Goal: Task Accomplishment & Management: Manage account settings

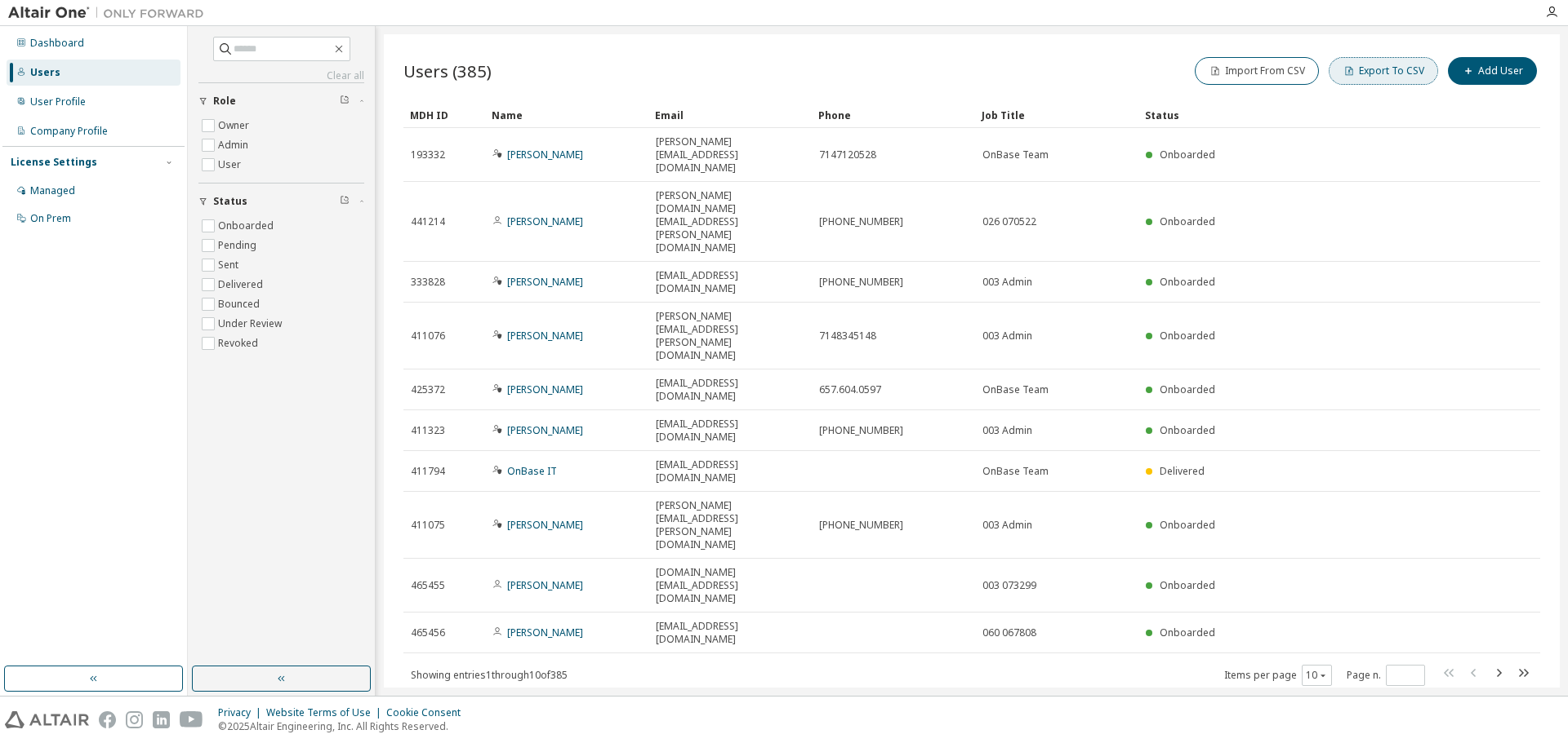
click at [1389, 80] on button "Export To CSV" at bounding box center [1383, 71] width 109 height 27
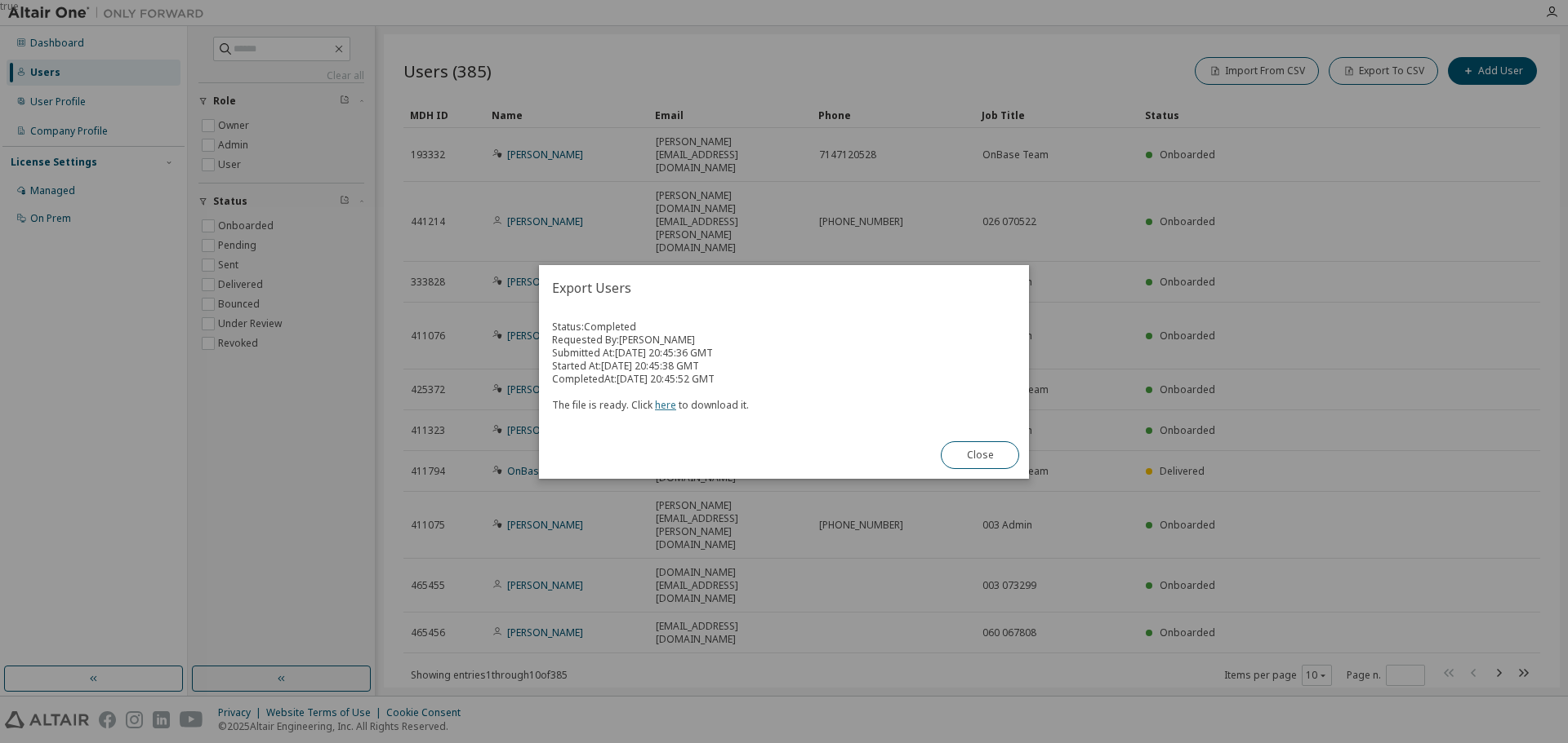
click at [660, 411] on link "here" at bounding box center [665, 404] width 21 height 14
click at [980, 464] on button "Close" at bounding box center [979, 455] width 78 height 27
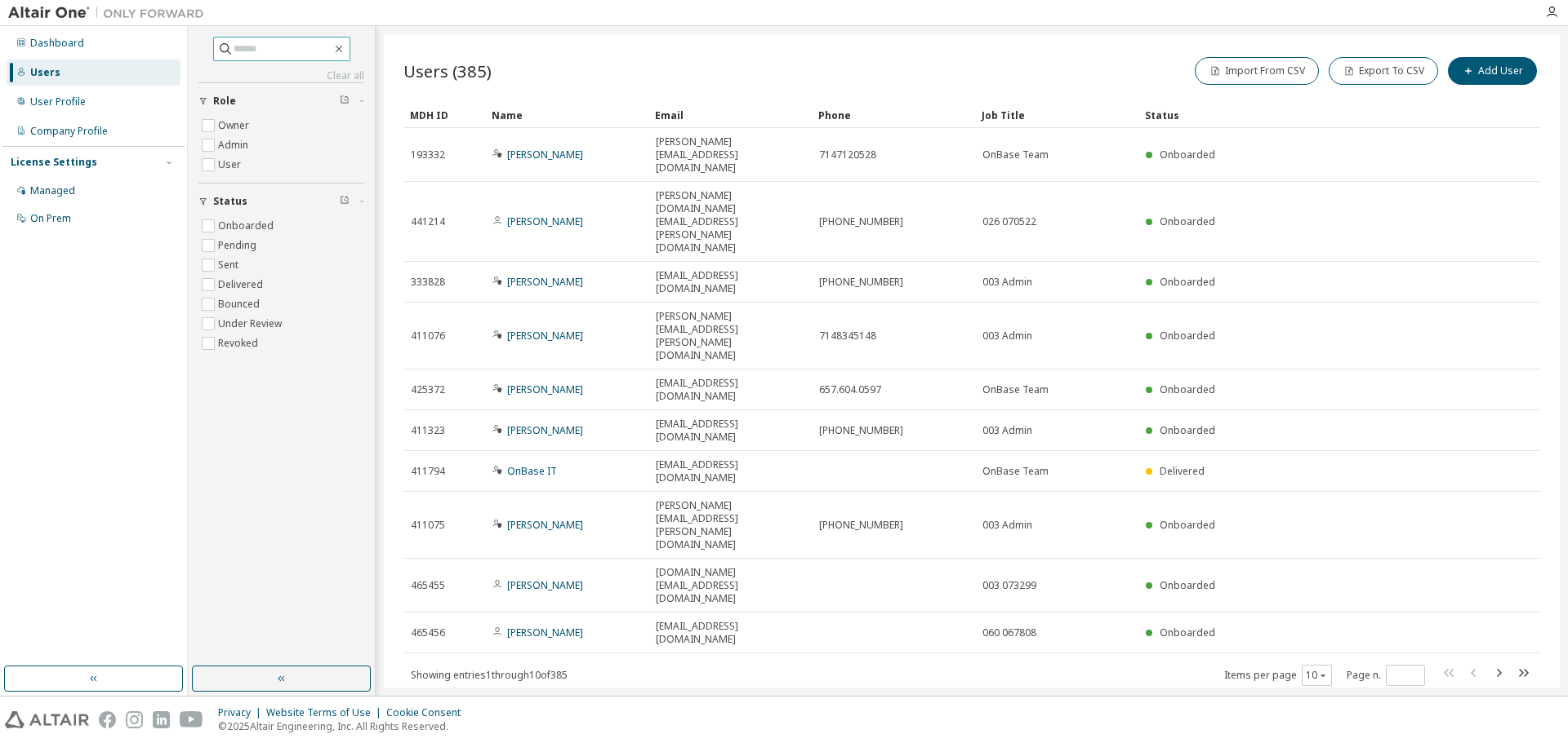
drag, startPoint x: 255, startPoint y: 51, endPoint x: 577, endPoint y: 44, distance: 322.1
click at [256, 51] on input "text" at bounding box center [282, 49] width 98 height 16
type input "******"
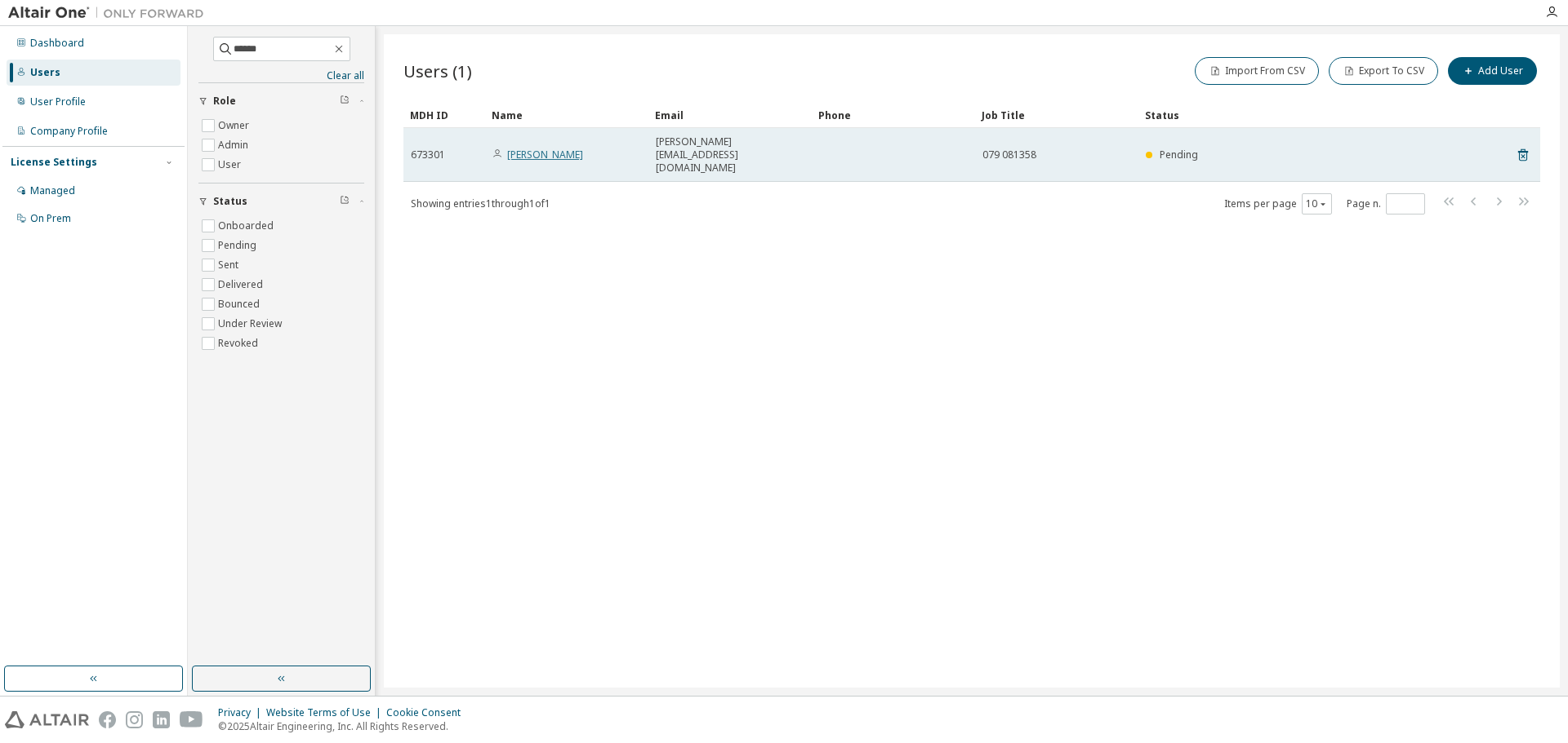
click at [553, 148] on link "Gianne Morgan" at bounding box center [545, 154] width 76 height 14
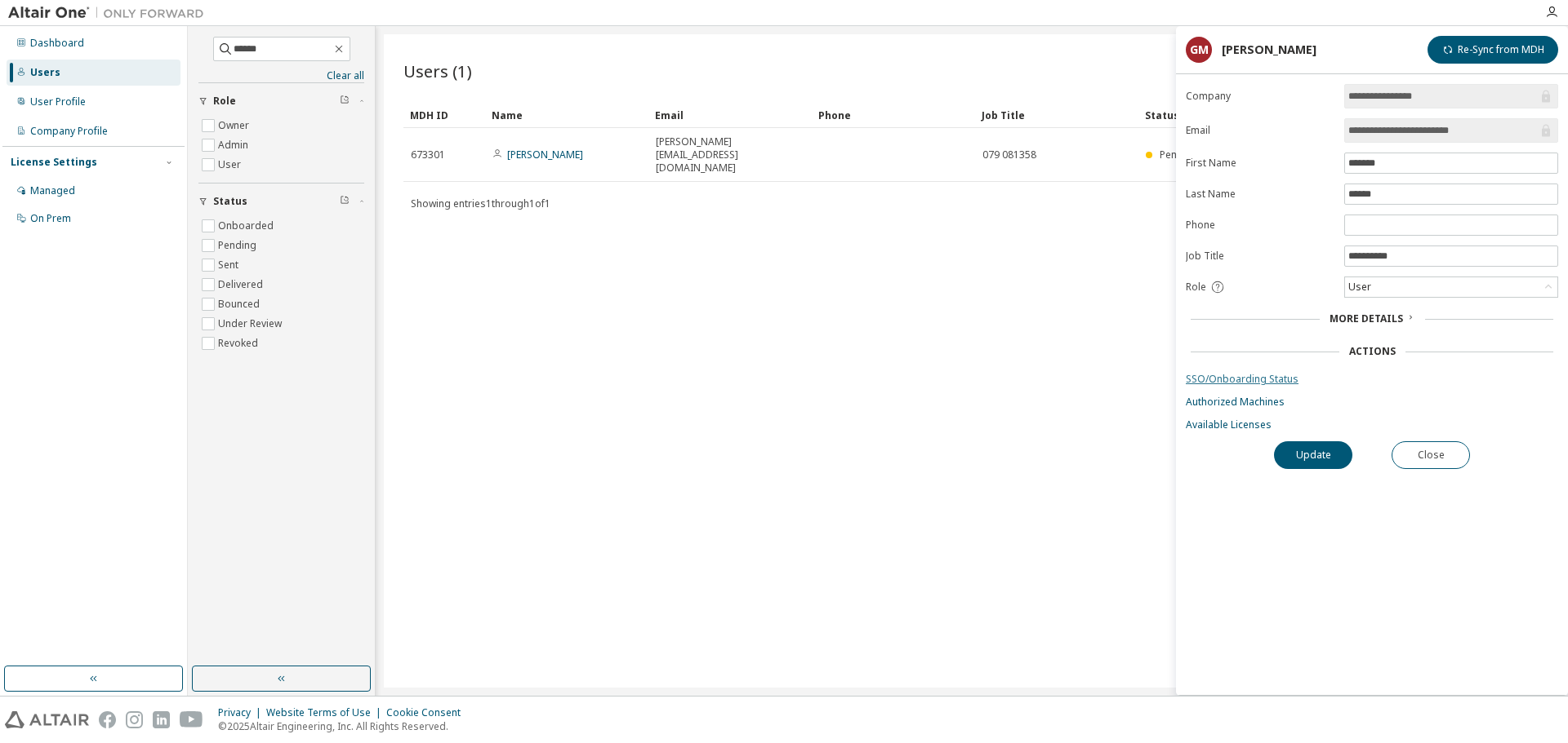
click at [1254, 380] on link "SSO/Onboarding Status" at bounding box center [1371, 380] width 373 height 13
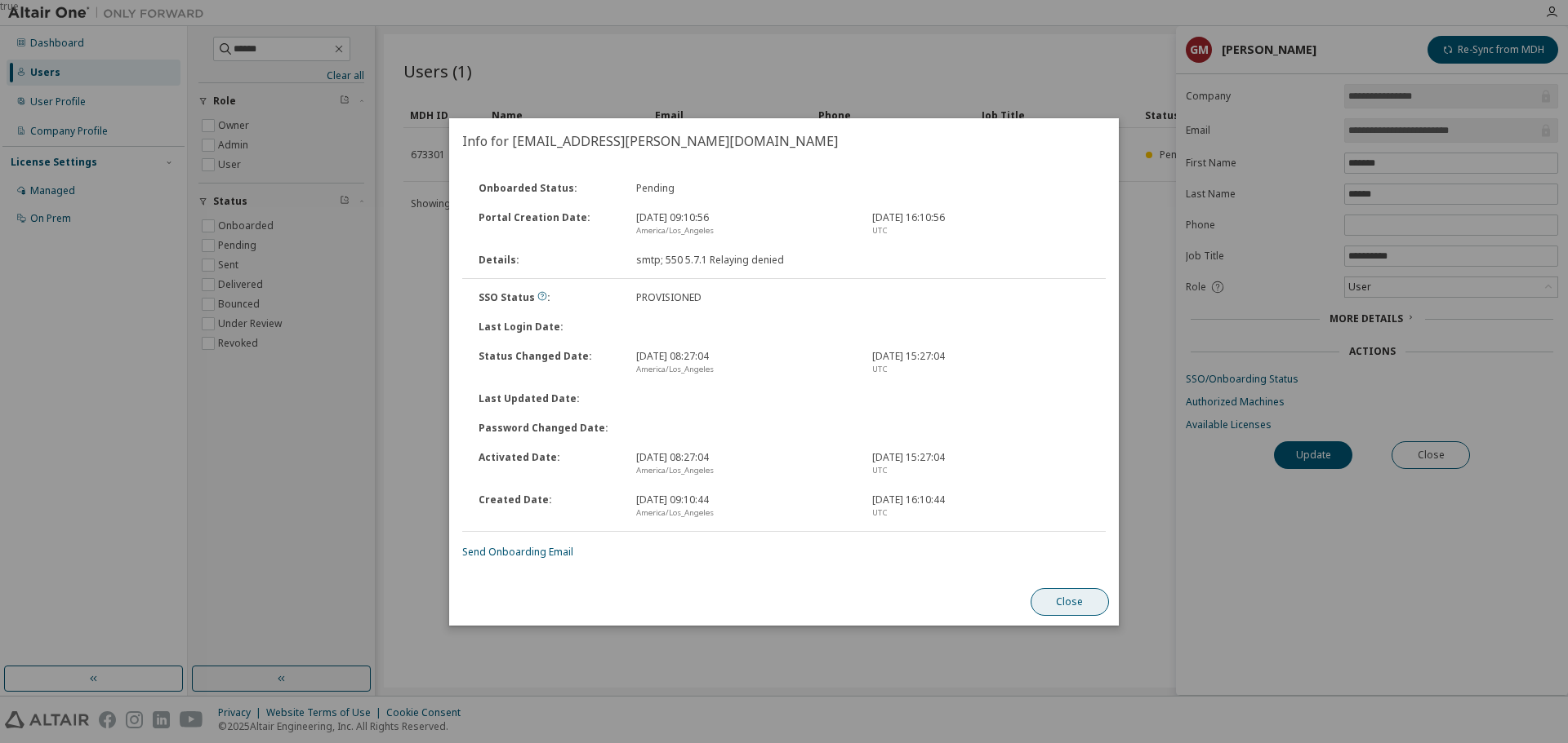
click at [1061, 600] on button "Close" at bounding box center [1070, 602] width 78 height 27
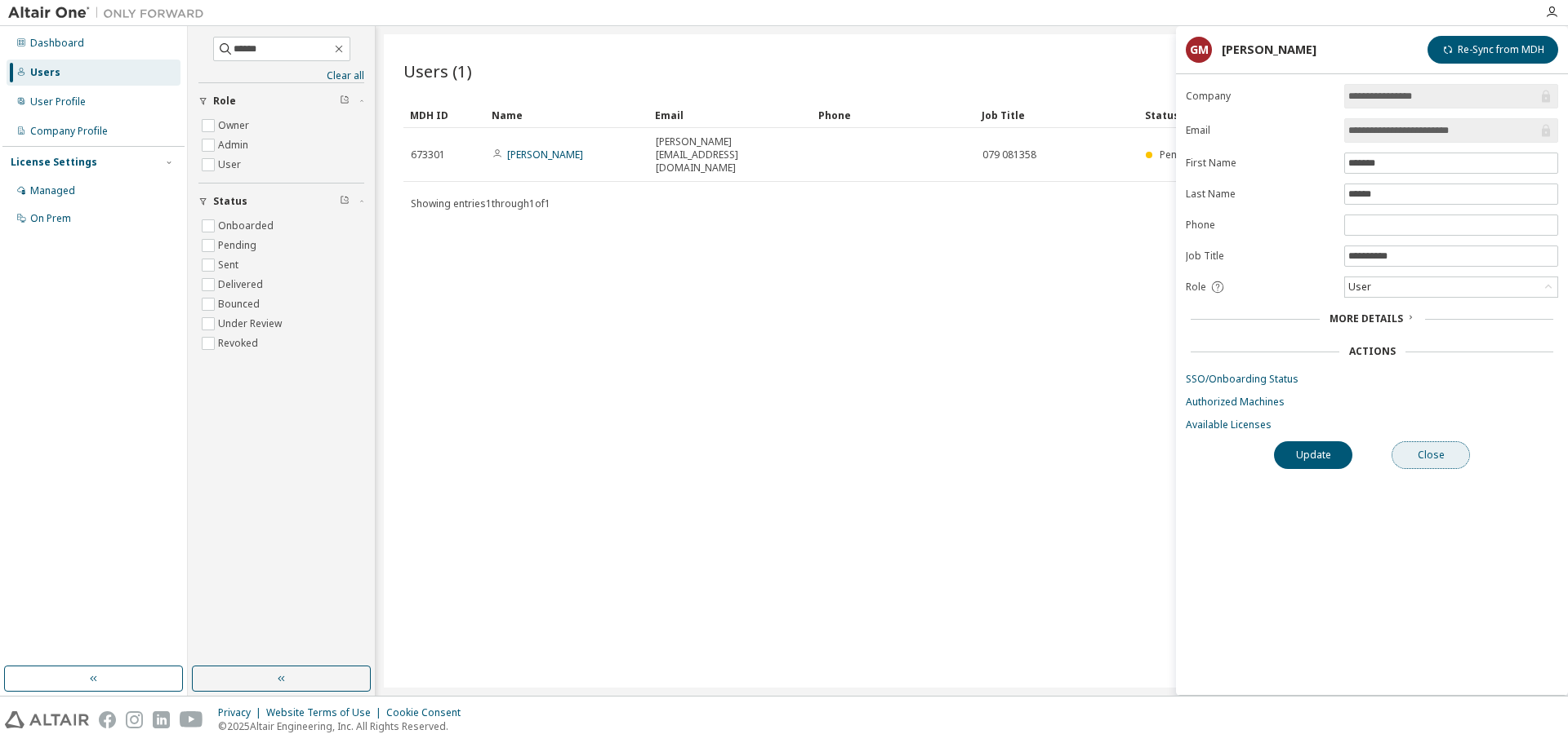
click at [1437, 463] on button "Close" at bounding box center [1430, 455] width 78 height 27
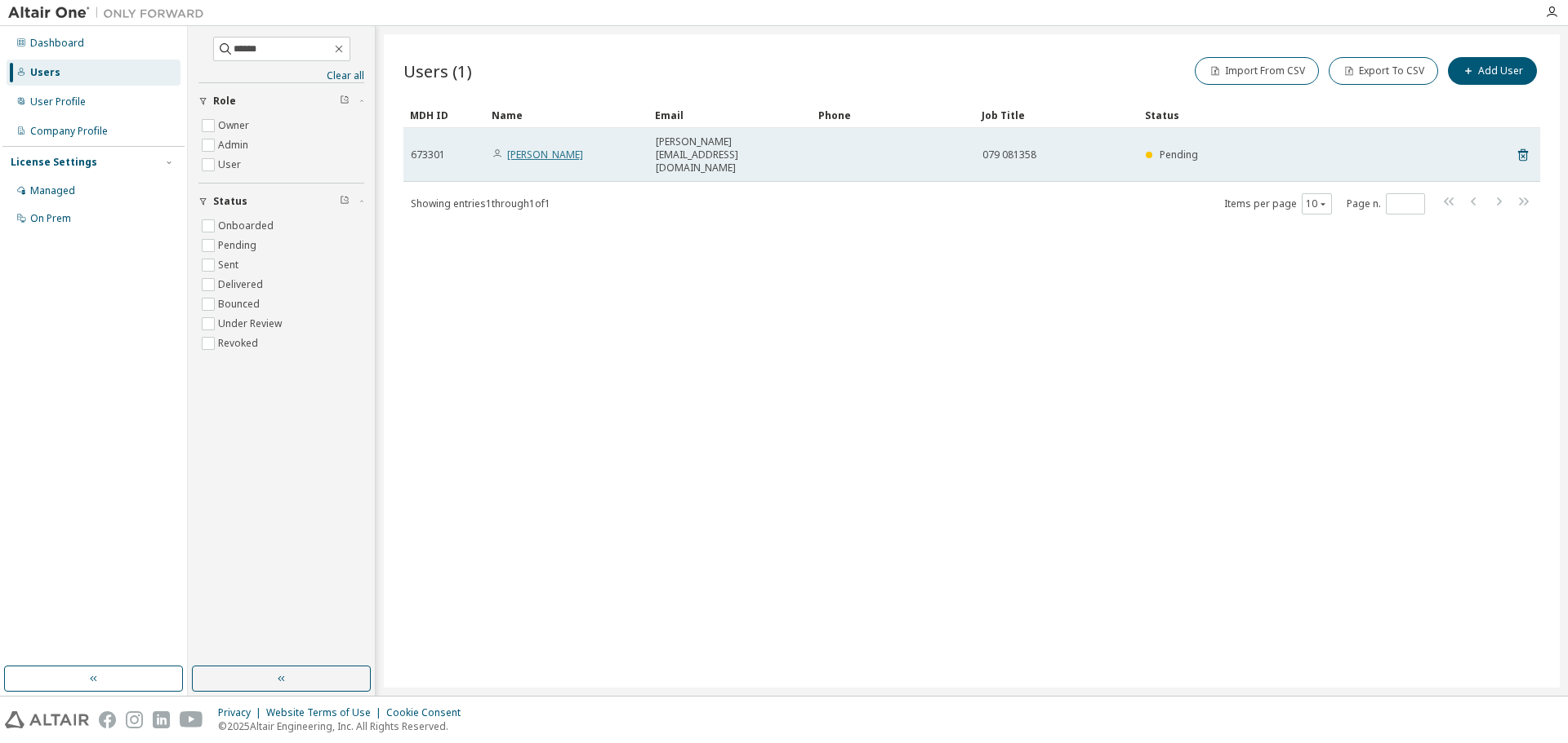
click at [570, 148] on link "[PERSON_NAME]" at bounding box center [545, 154] width 76 height 14
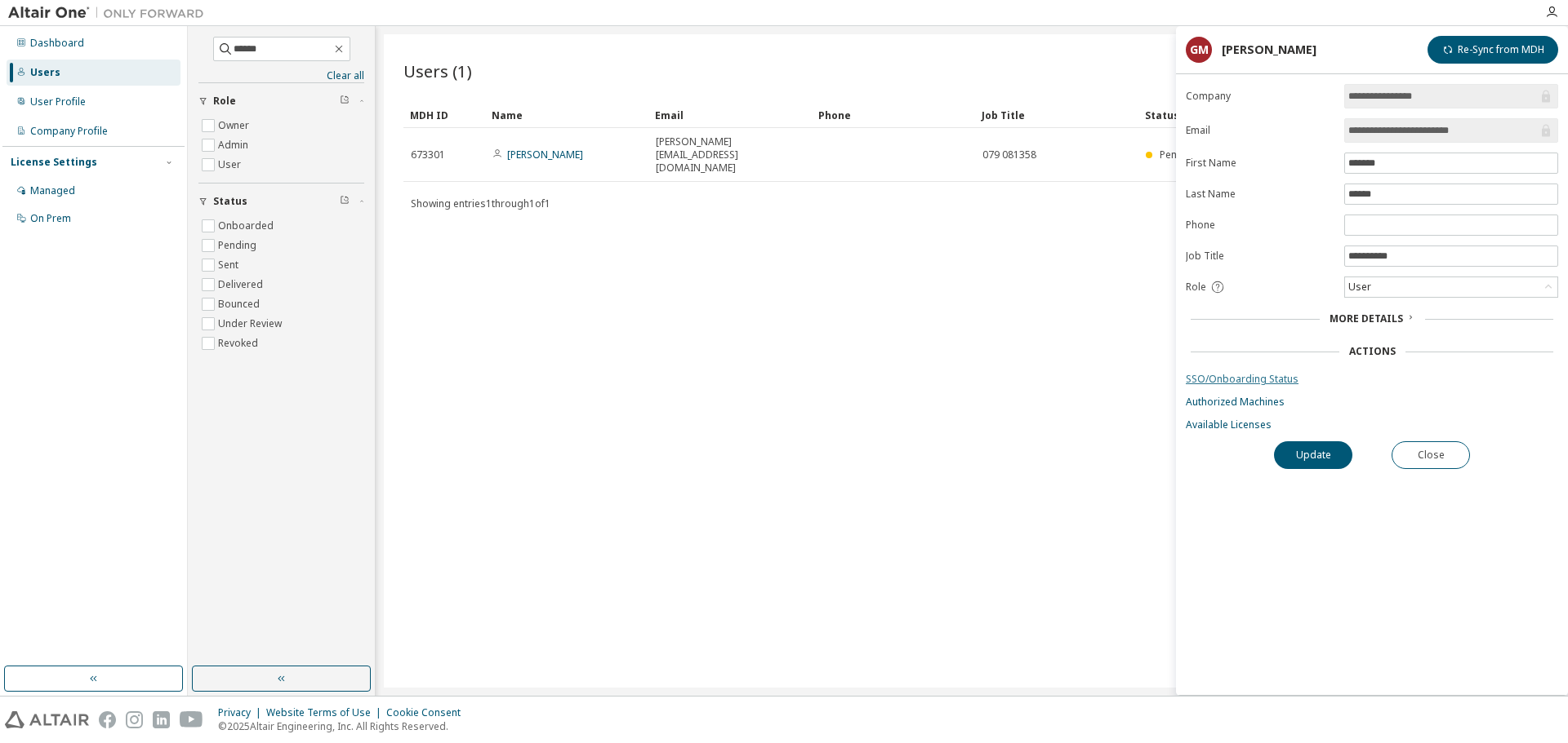
click at [1227, 380] on link "SSO/Onboarding Status" at bounding box center [1371, 380] width 373 height 13
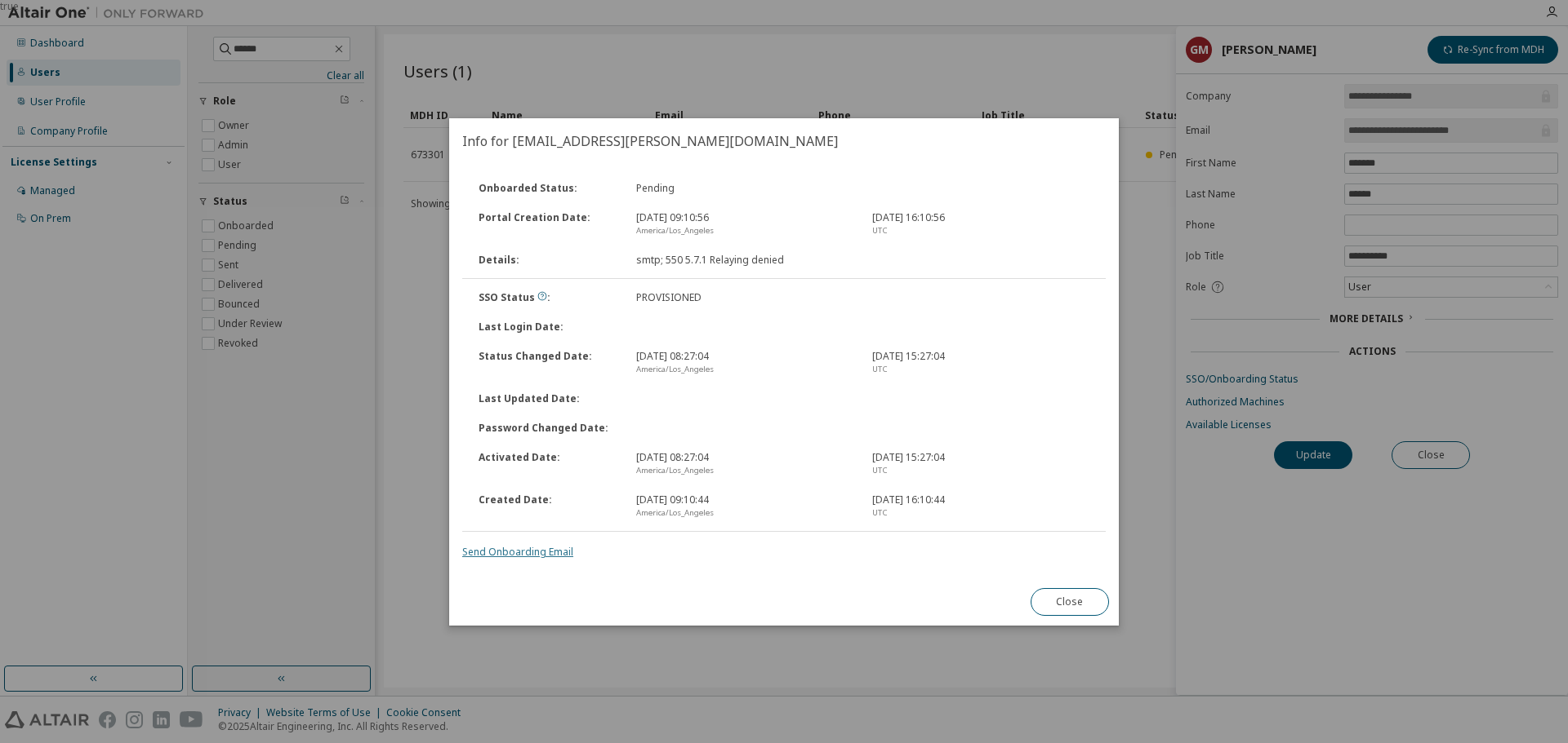
click at [544, 555] on link "Send Onboarding Email" at bounding box center [518, 552] width 111 height 14
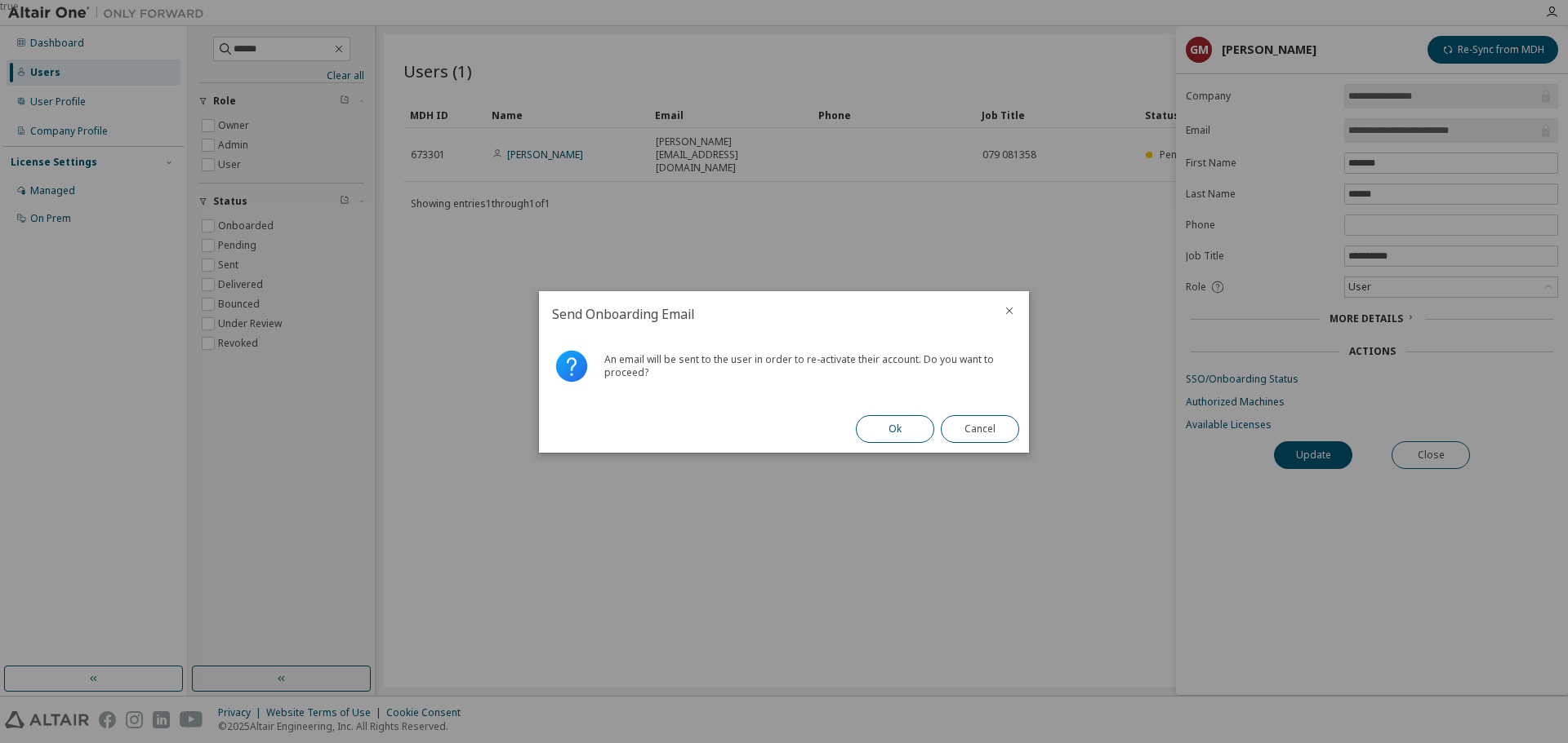
click at [886, 423] on button "Ok" at bounding box center [895, 429] width 78 height 27
click at [986, 431] on button "Close" at bounding box center [979, 429] width 78 height 27
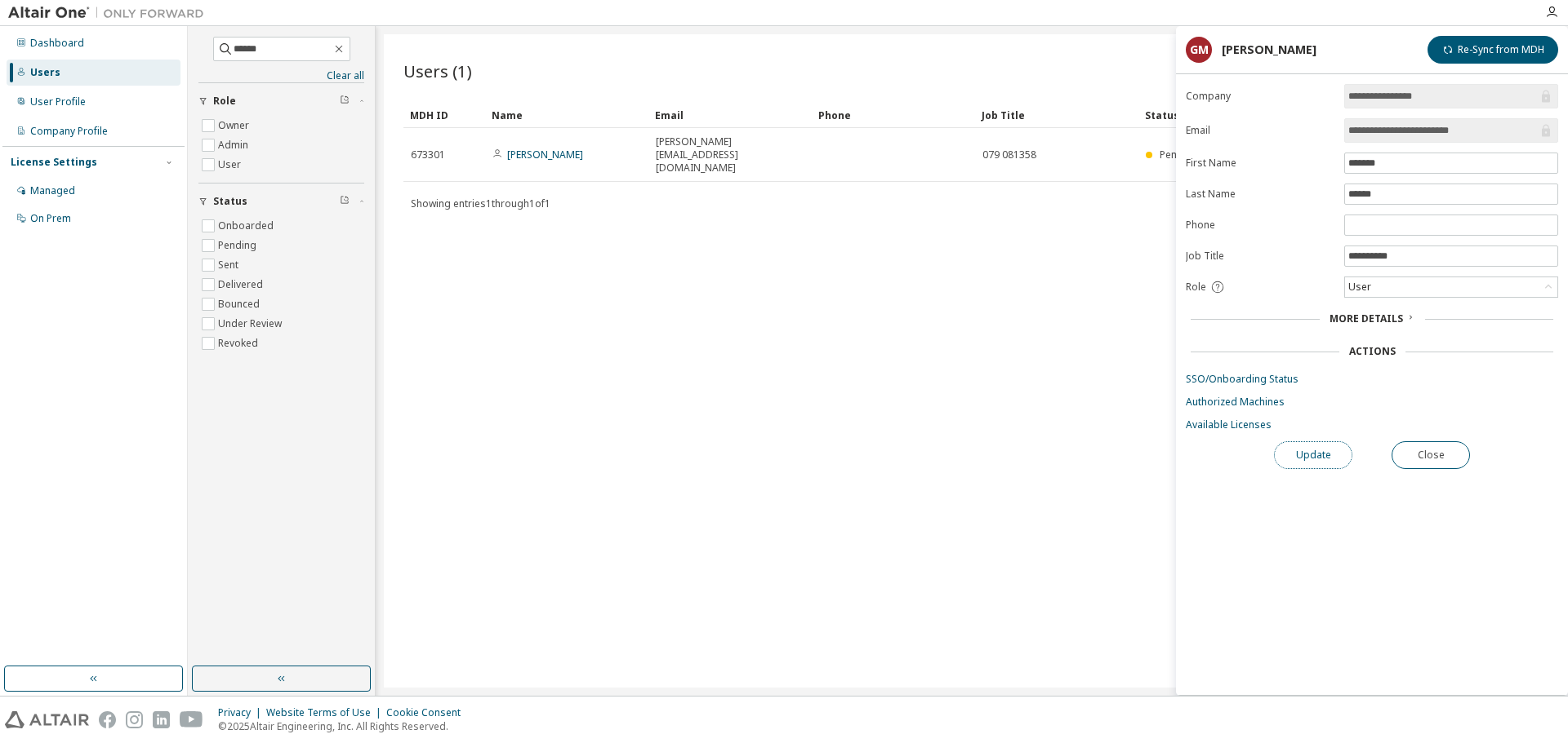
click at [1305, 467] on button "Update" at bounding box center [1313, 455] width 78 height 27
click at [1440, 454] on button "Close" at bounding box center [1430, 455] width 78 height 27
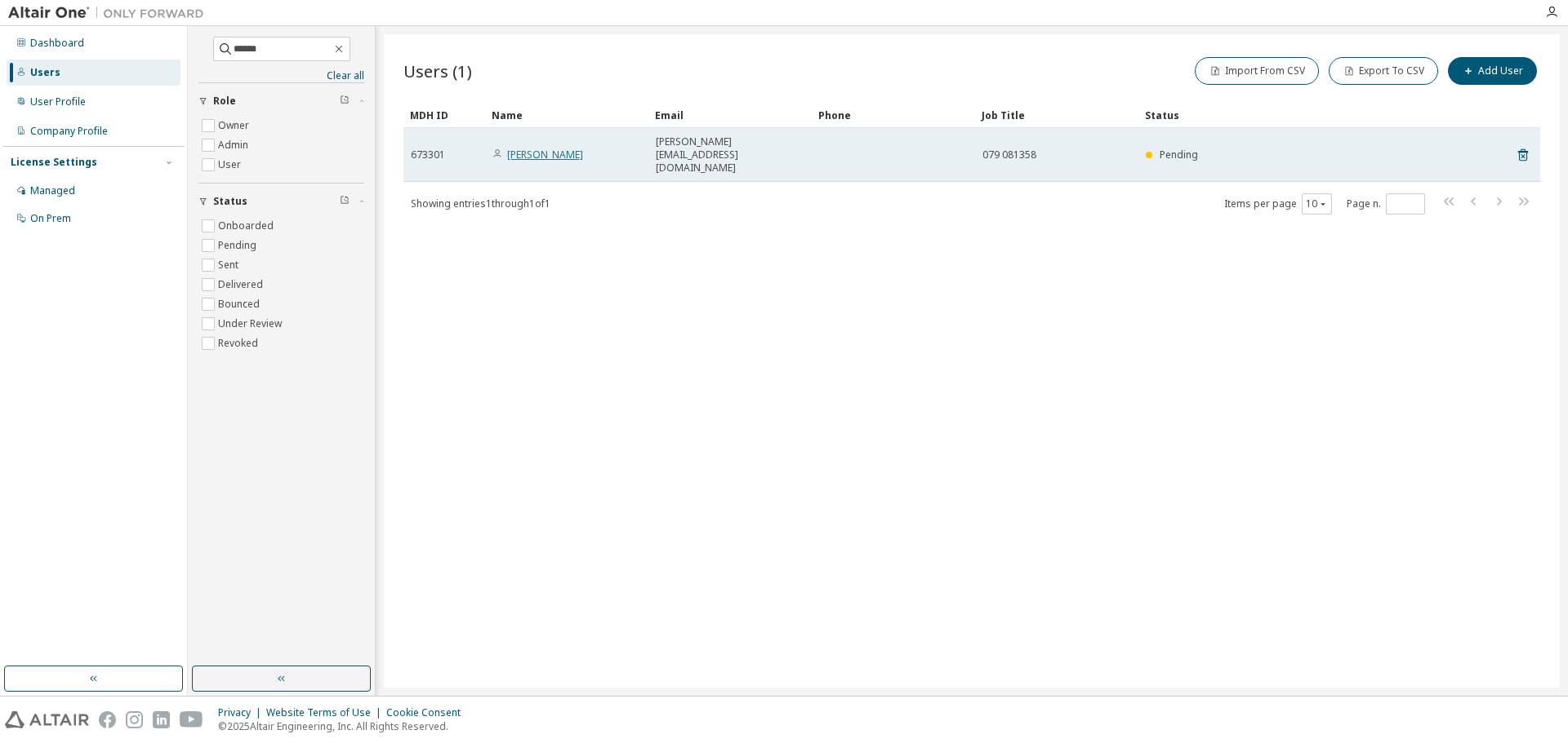
click at [529, 148] on link "Gianne Morgan" at bounding box center [545, 154] width 76 height 14
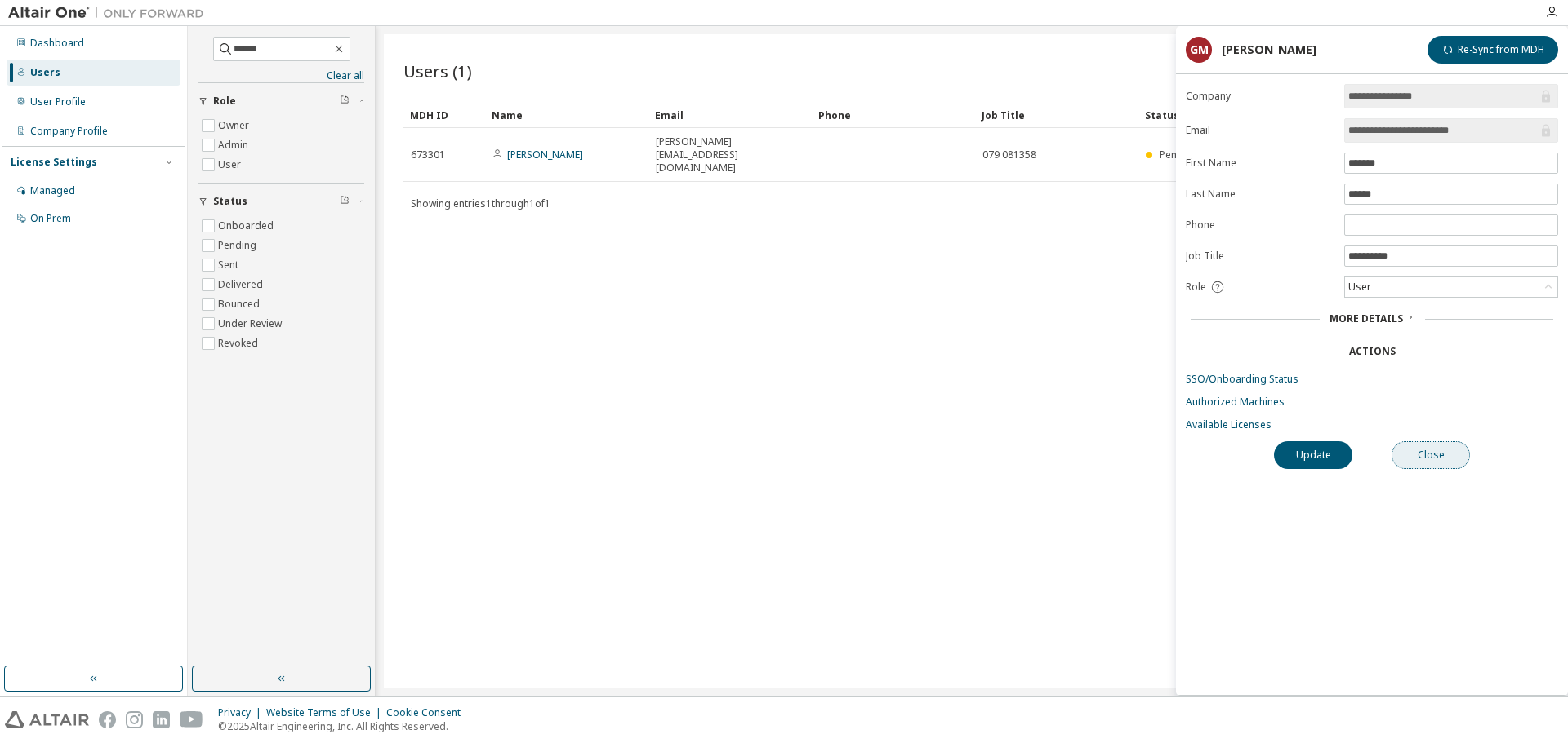
click at [1443, 453] on button "Close" at bounding box center [1430, 455] width 78 height 27
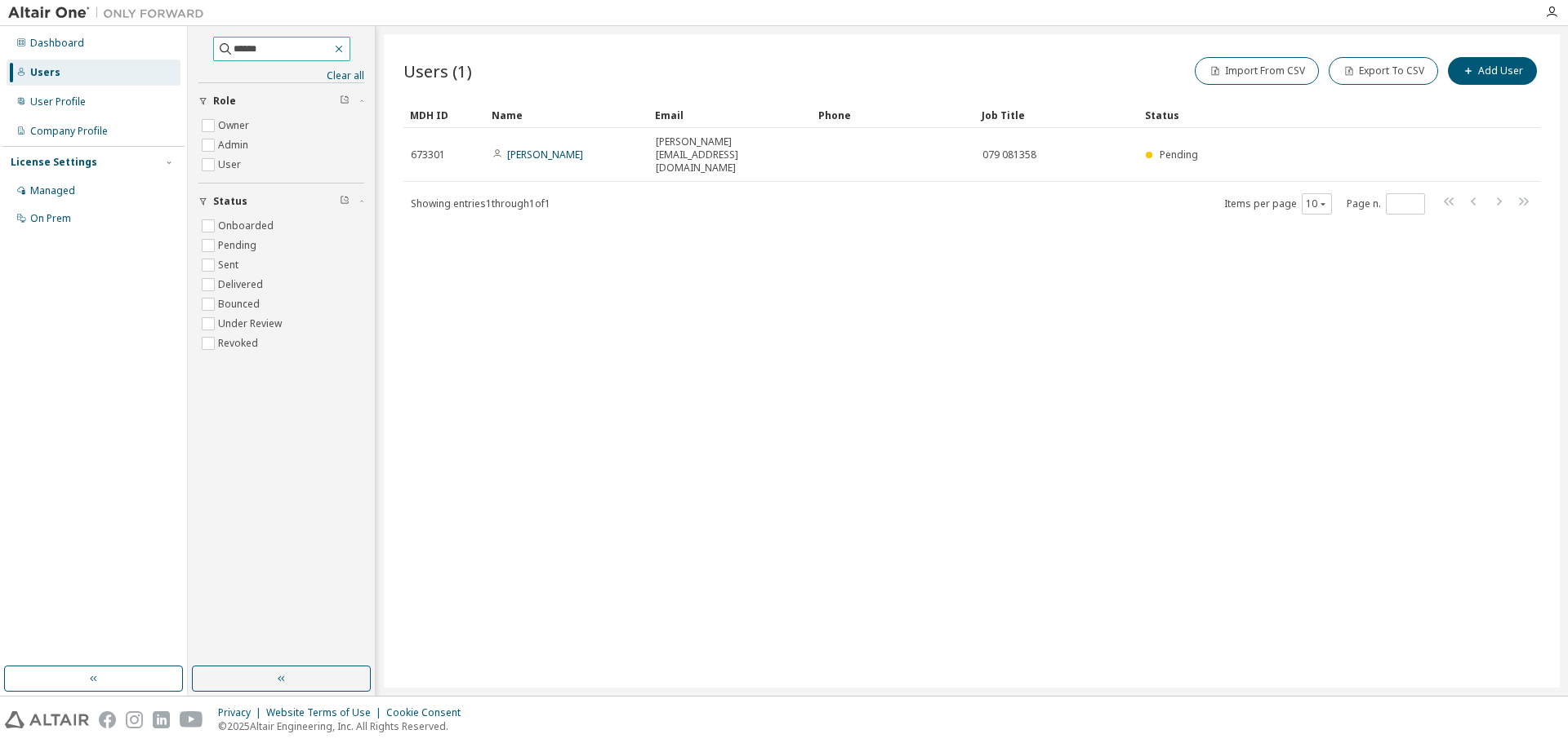
click at [345, 46] on icon "button" at bounding box center [339, 49] width 13 height 13
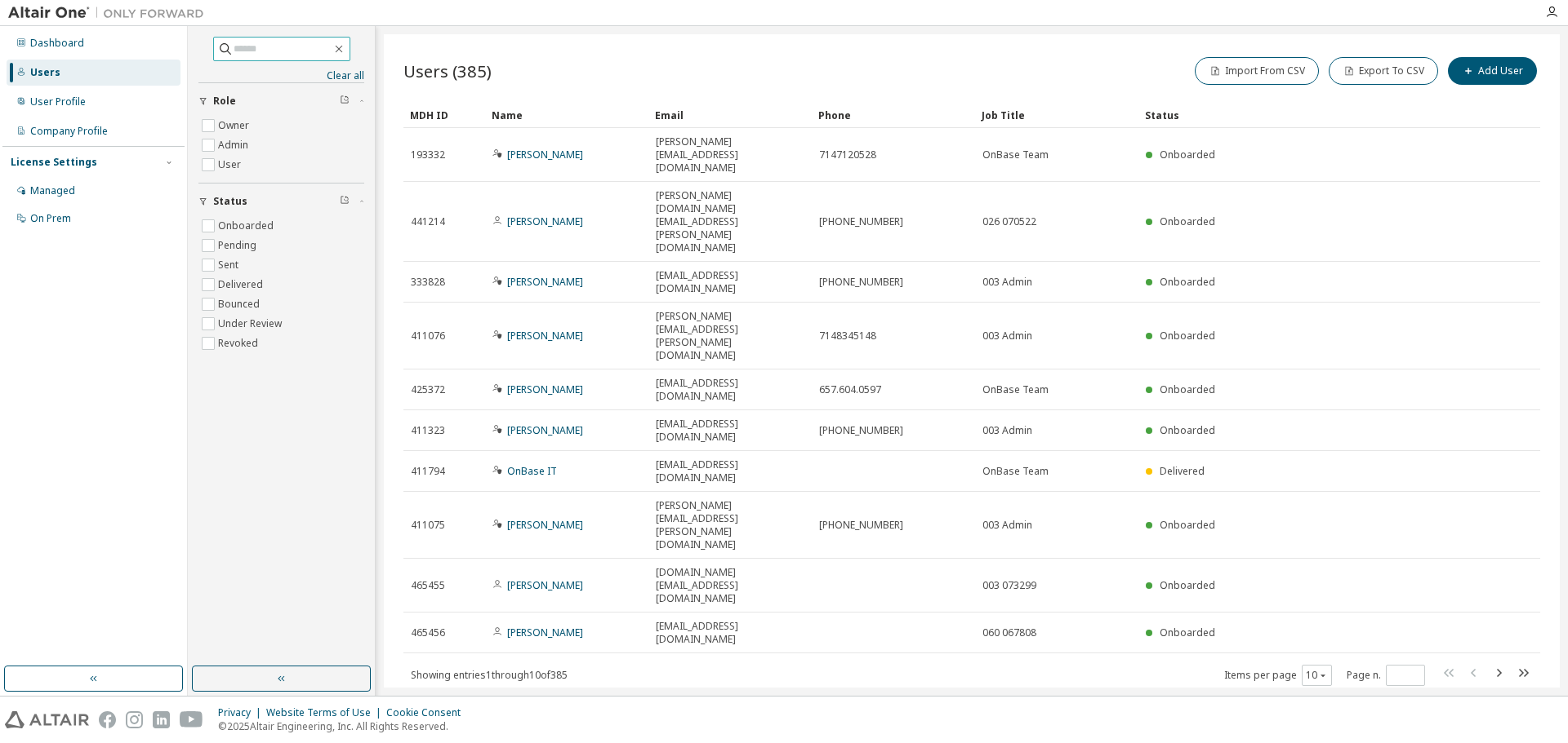
click at [319, 49] on input "text" at bounding box center [282, 49] width 98 height 16
type input "******"
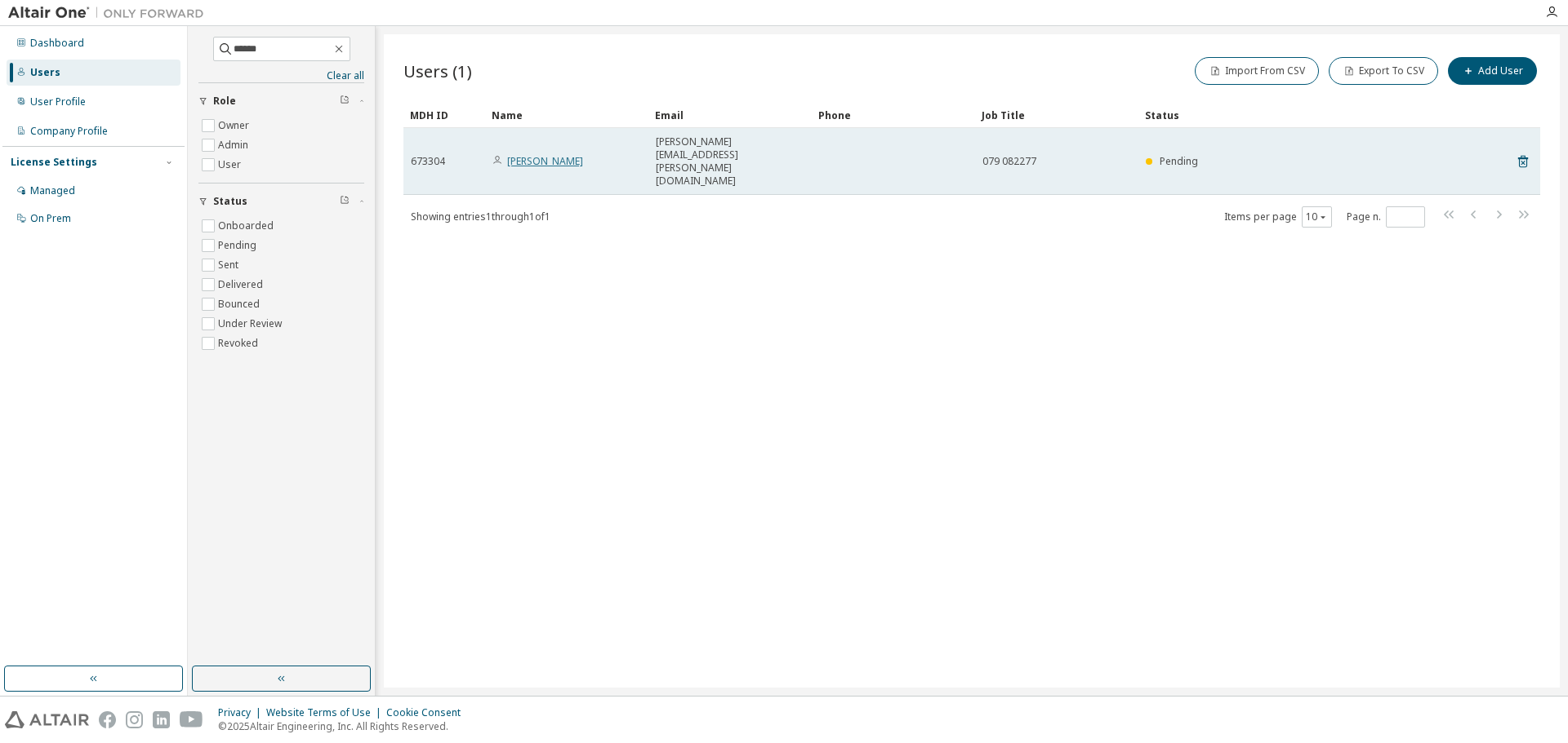
click at [548, 154] on link "[PERSON_NAME]" at bounding box center [545, 160] width 76 height 14
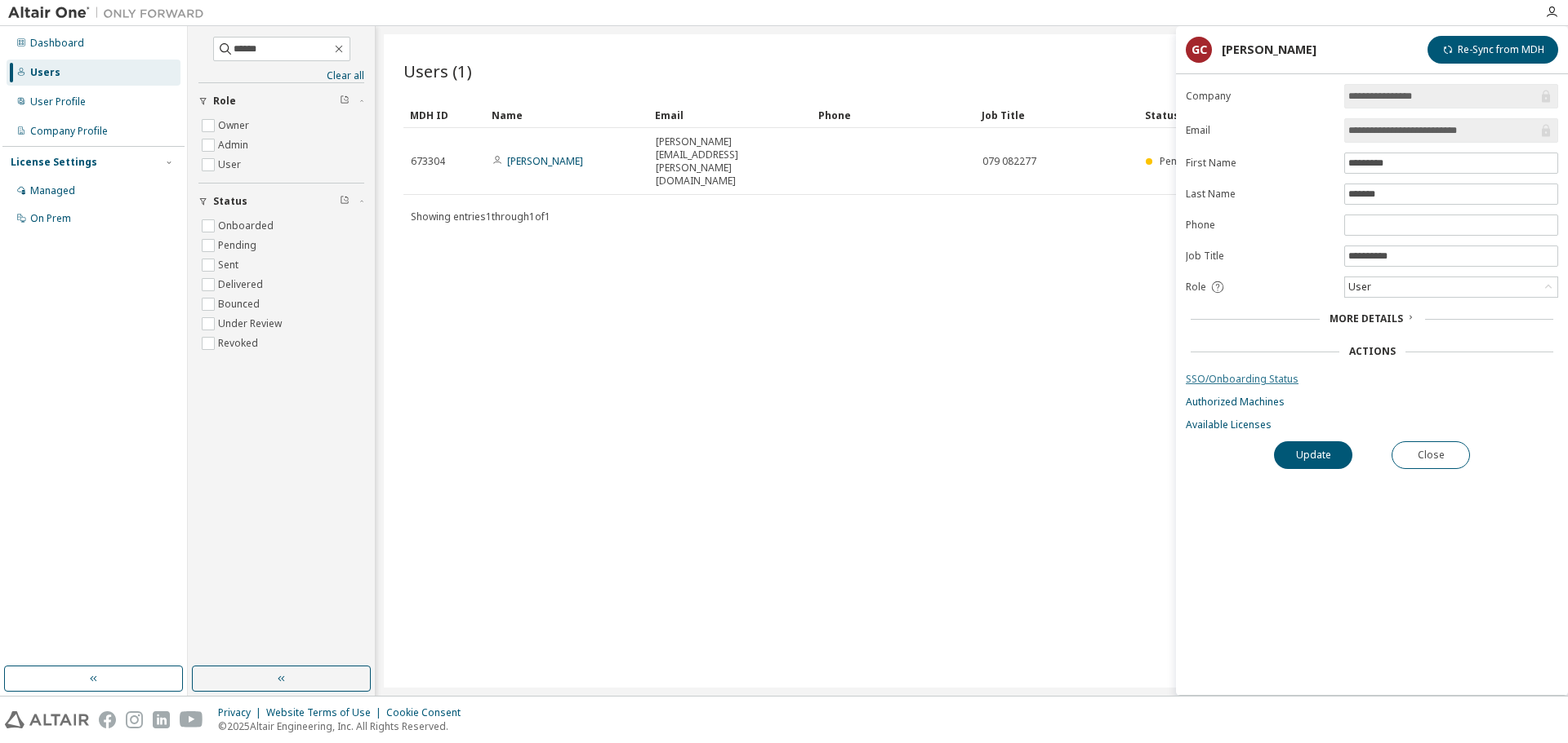
click at [1246, 382] on link "SSO/Onboarding Status" at bounding box center [1371, 380] width 373 height 13
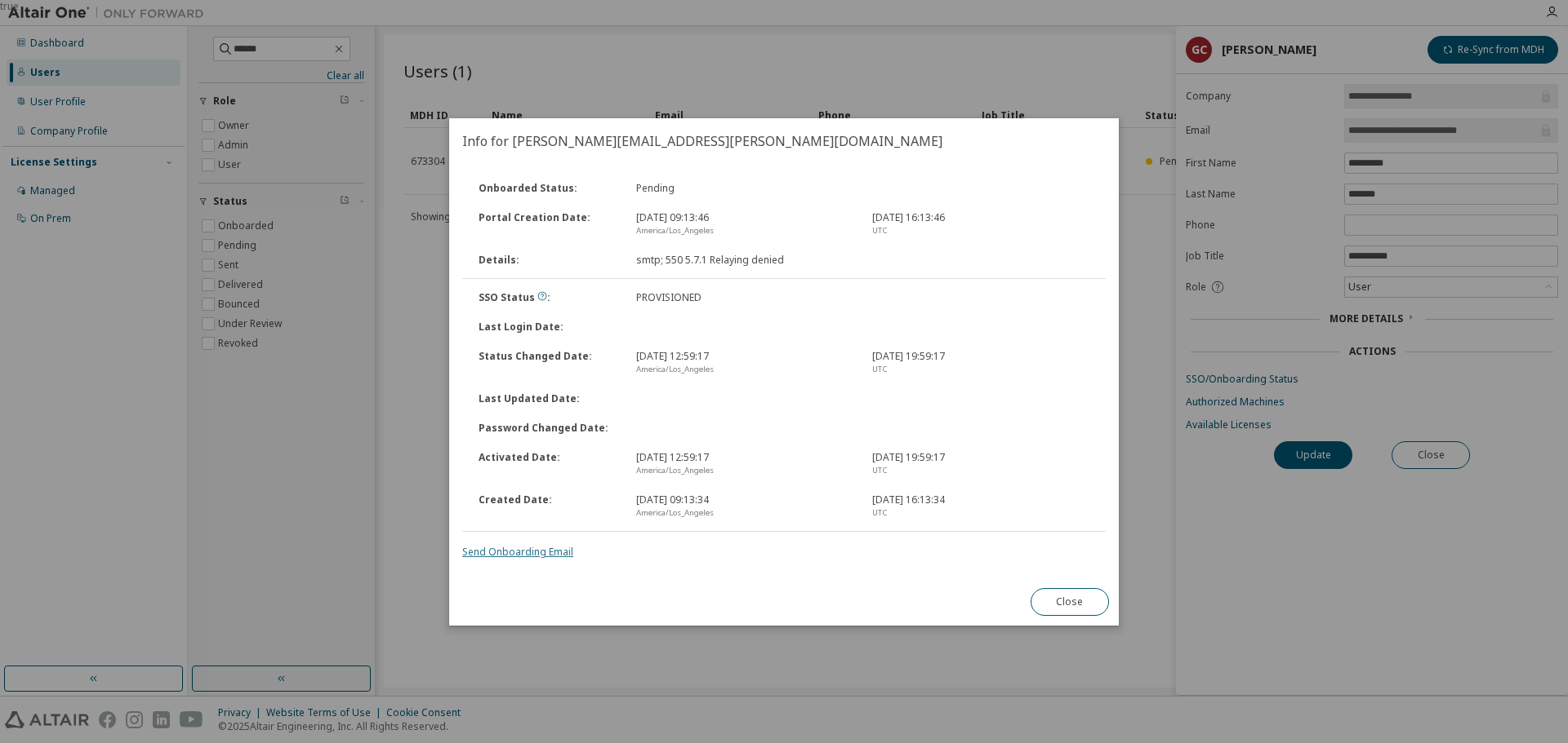
click at [547, 552] on link "Send Onboarding Email" at bounding box center [518, 552] width 111 height 14
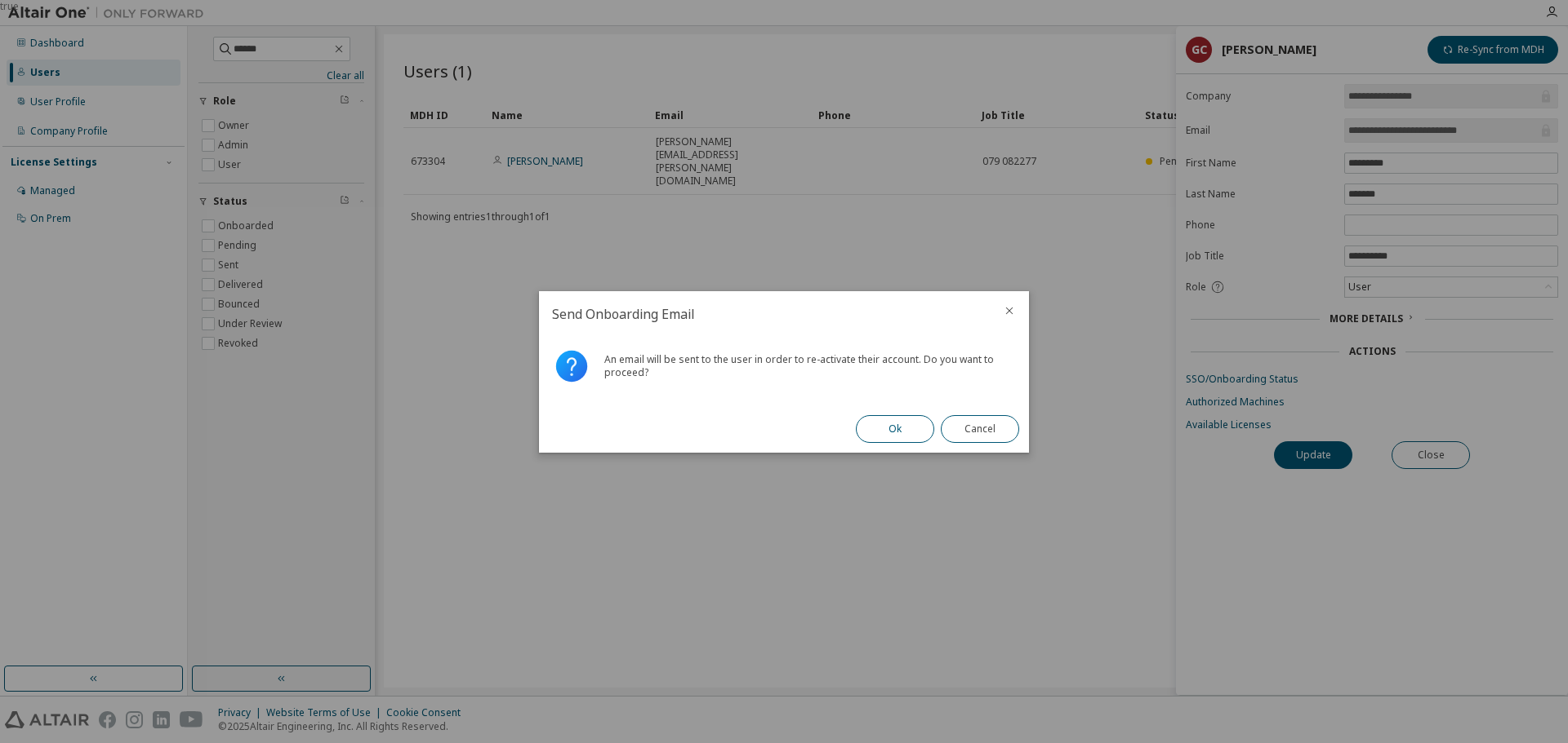
click at [898, 436] on button "Ok" at bounding box center [895, 429] width 78 height 27
click at [994, 429] on button "Close" at bounding box center [979, 429] width 78 height 27
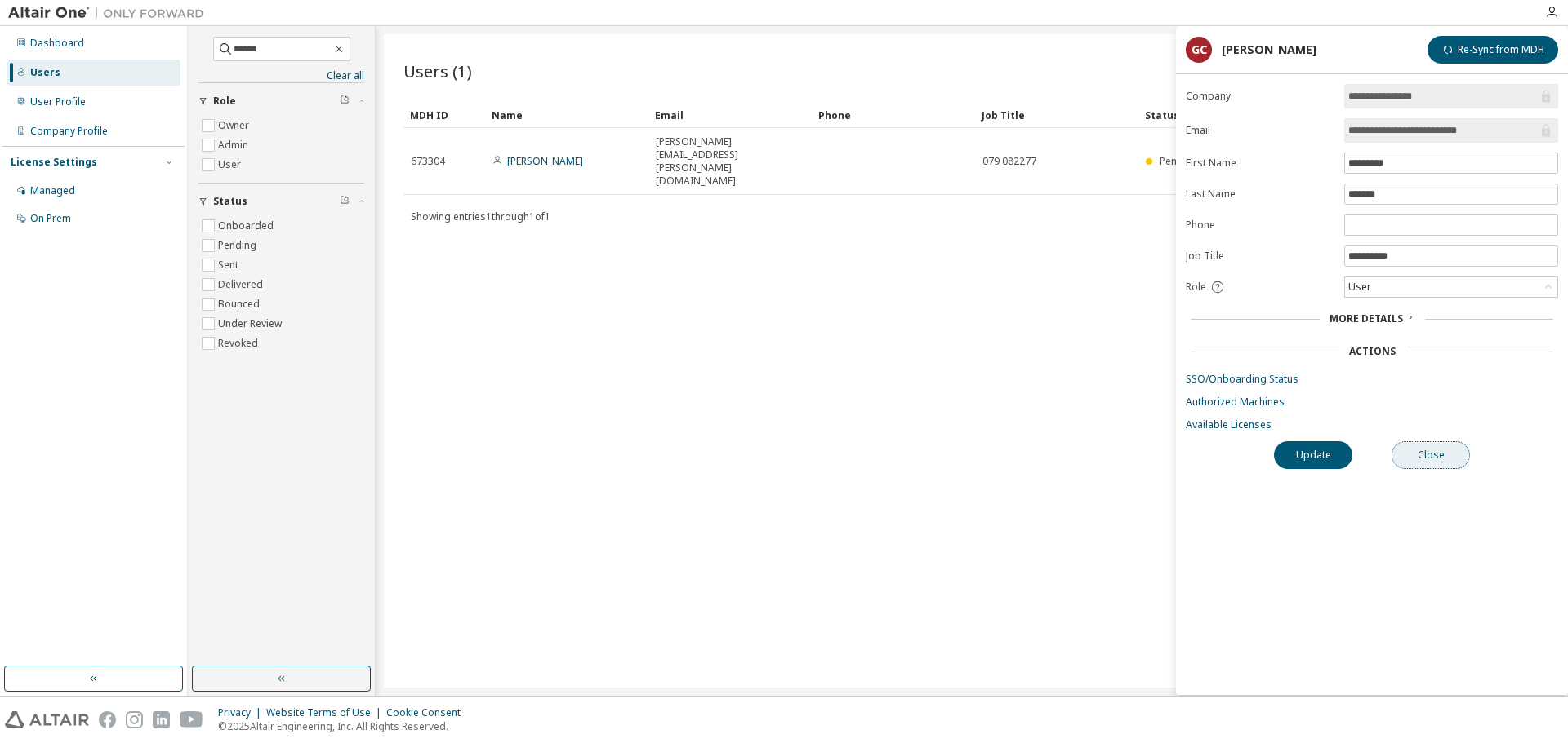
click at [1450, 459] on button "Close" at bounding box center [1430, 455] width 78 height 27
